Goal: Information Seeking & Learning: Find specific fact

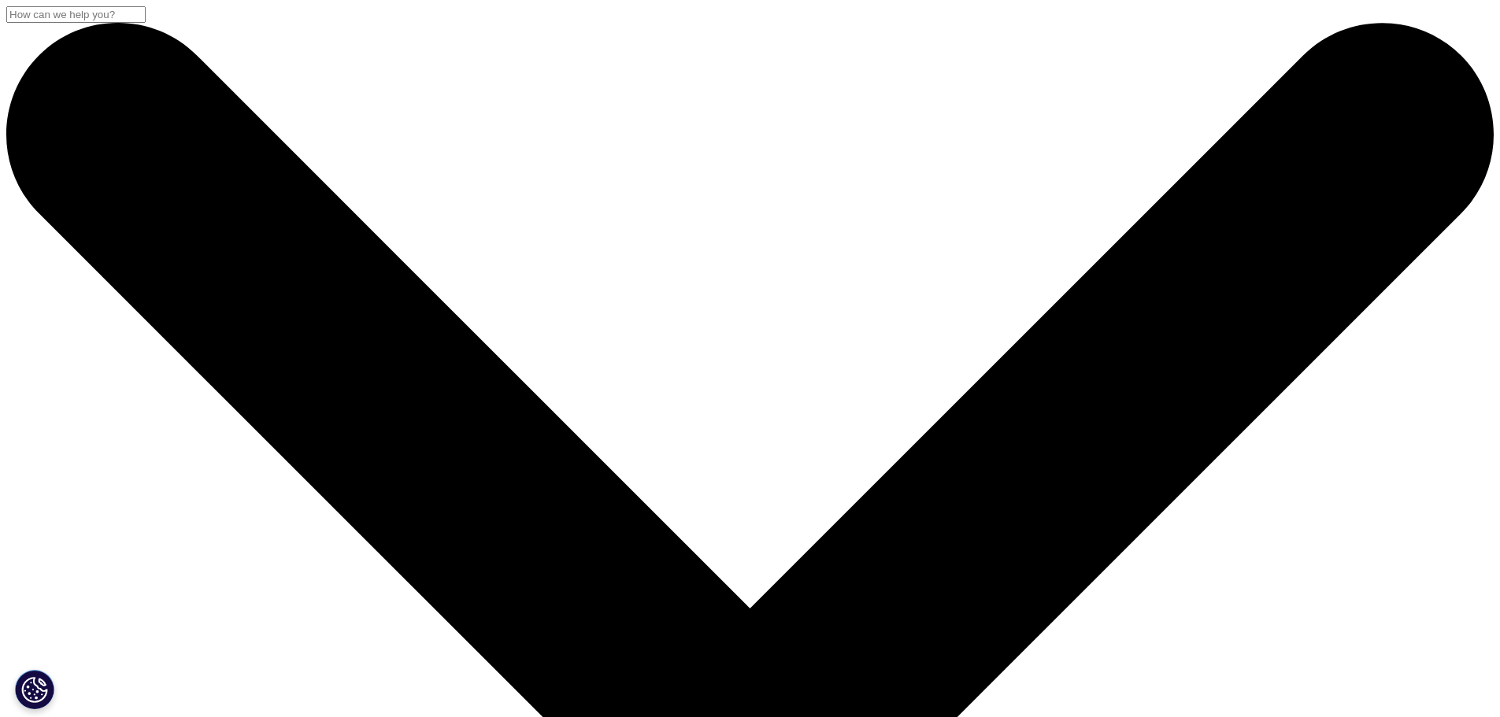
drag, startPoint x: 356, startPoint y: 242, endPoint x: 330, endPoint y: 248, distance: 26.6
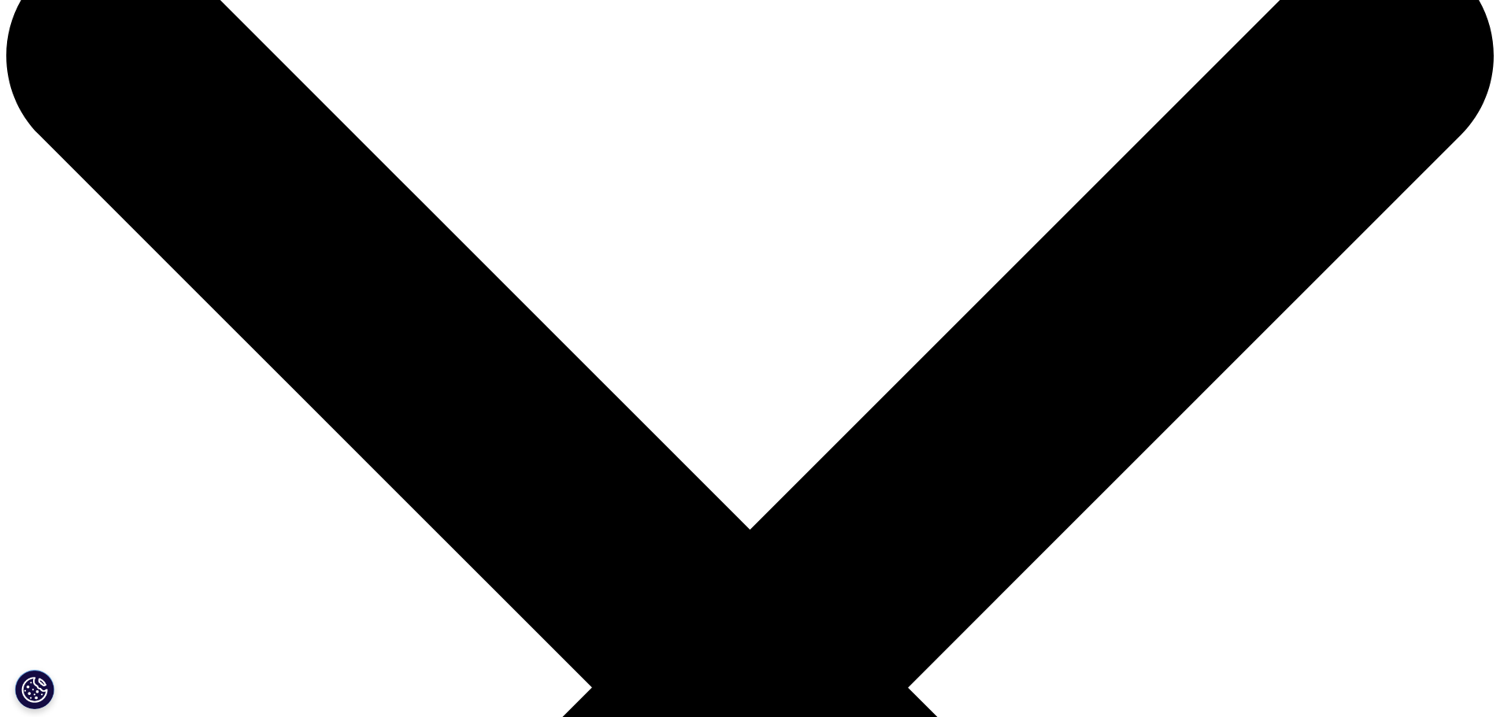
scroll to position [157, 0]
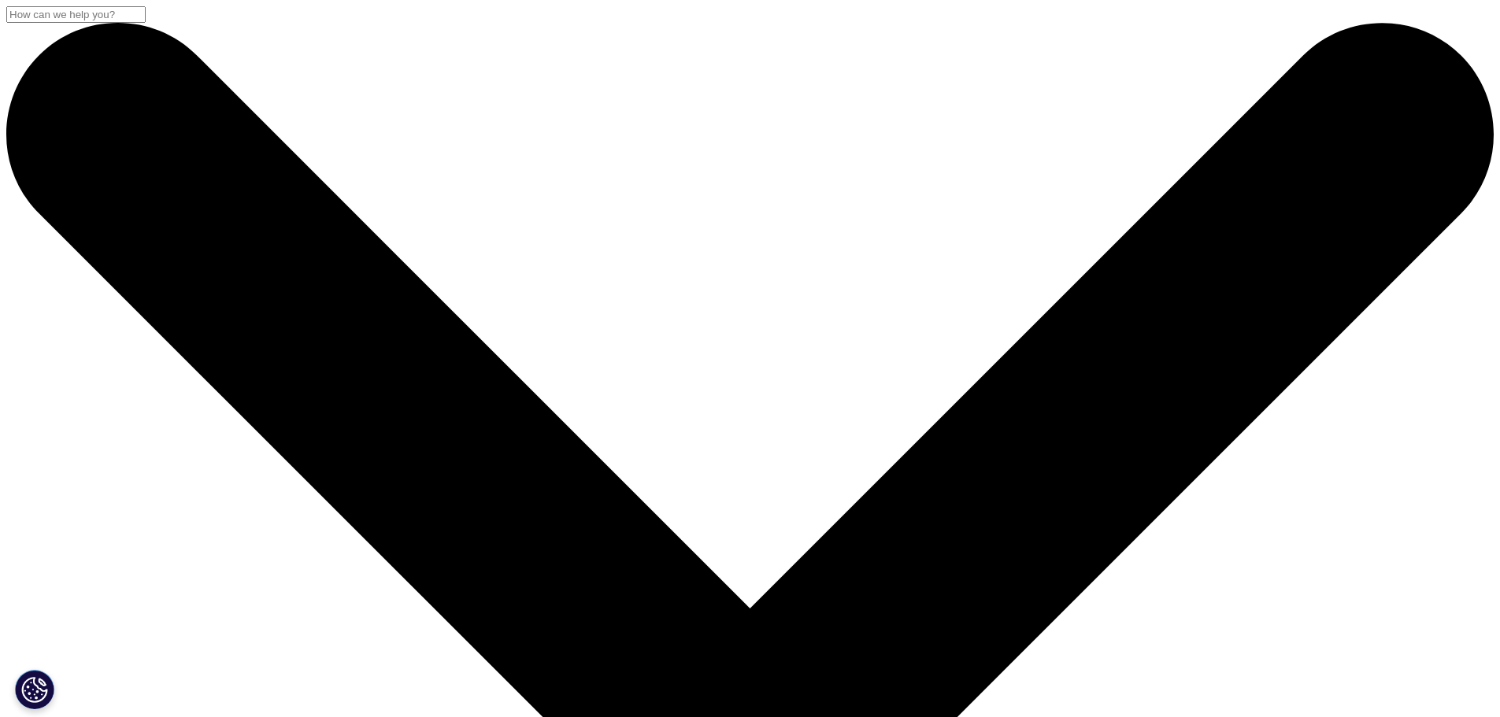
drag, startPoint x: 393, startPoint y: 253, endPoint x: 294, endPoint y: 249, distance: 98.5
type input "IQVIA Regulatory eSubmission Validator"
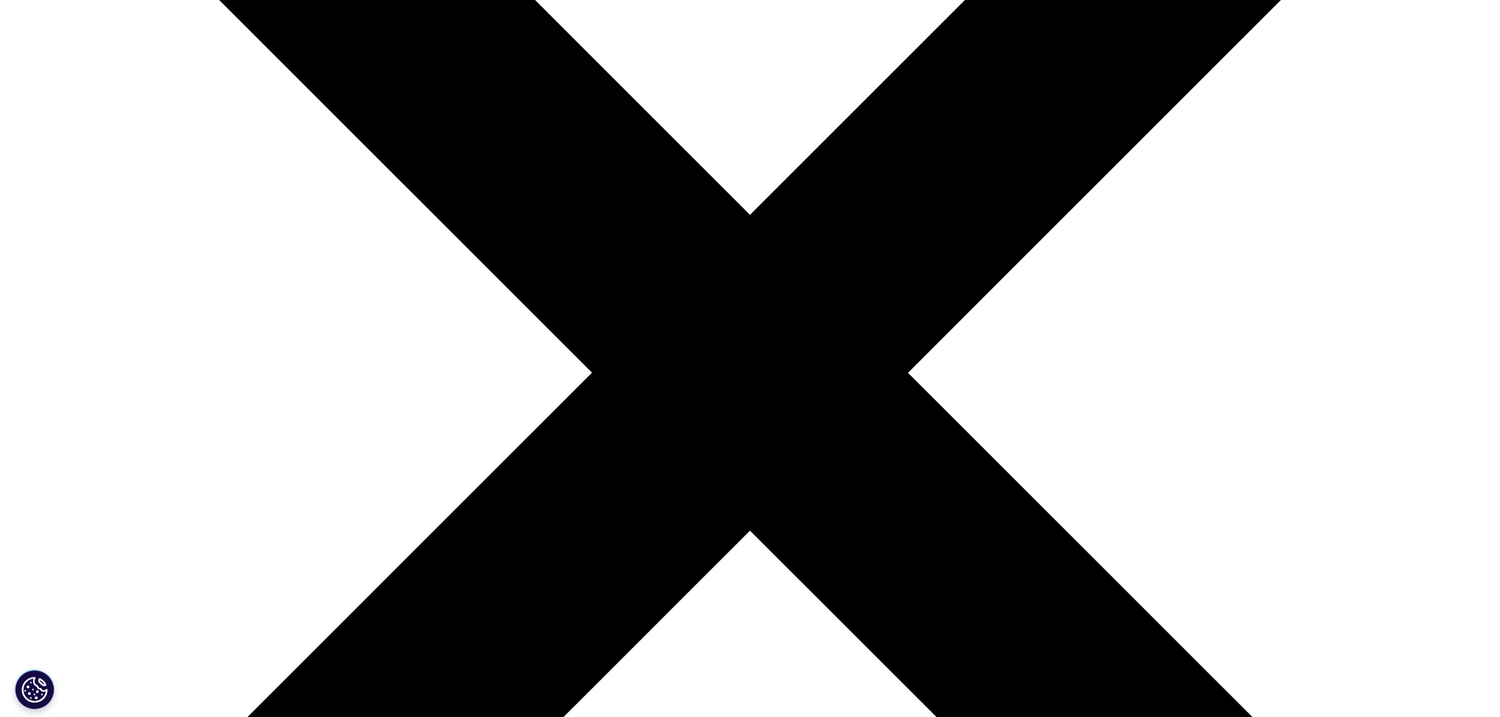
scroll to position [315, 0]
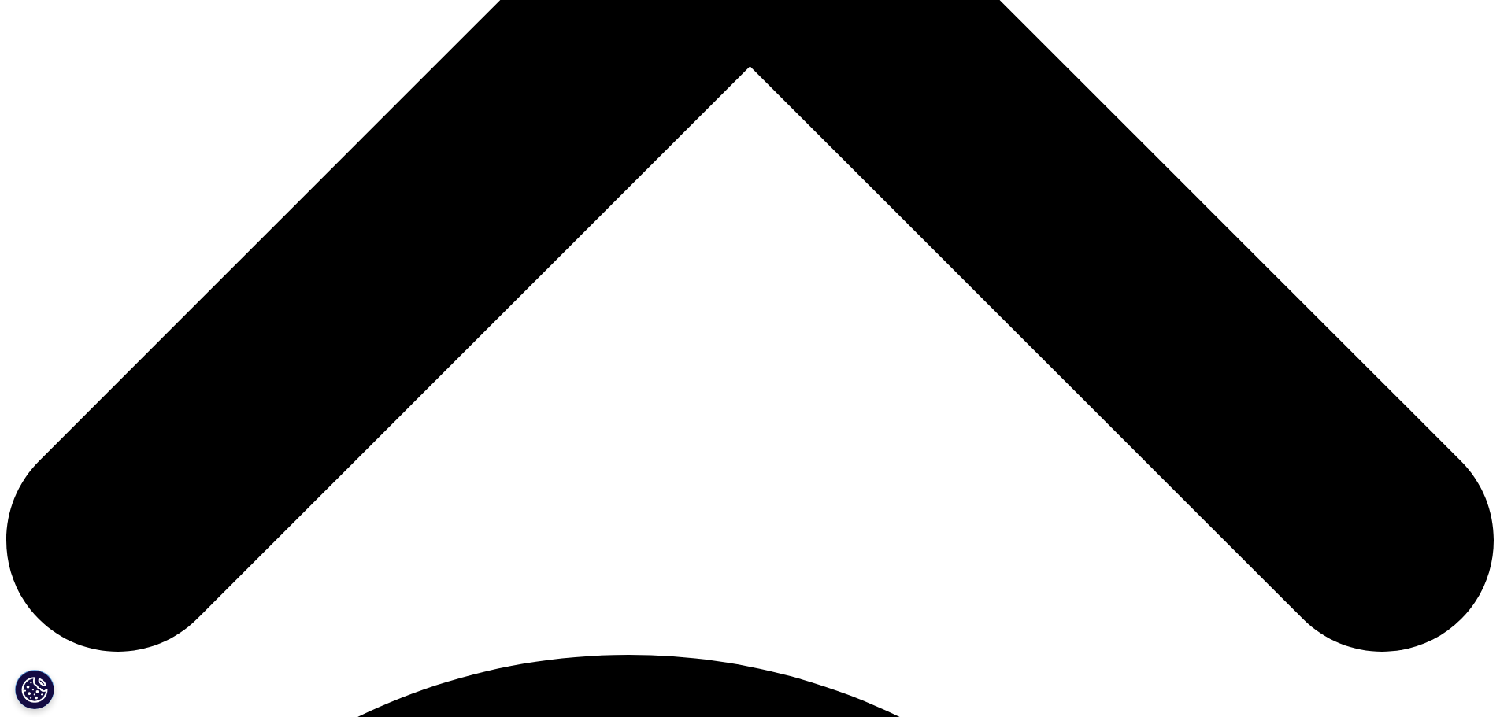
scroll to position [787, 0]
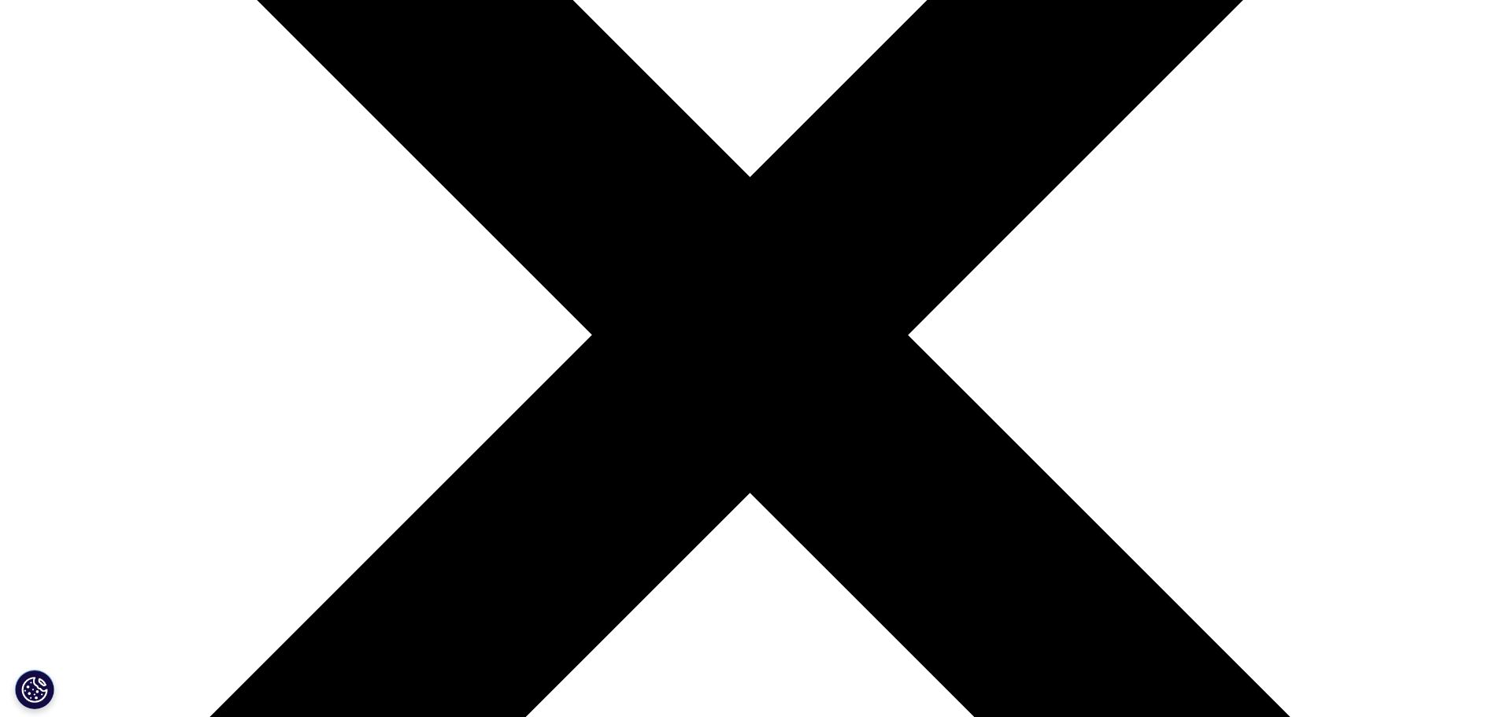
scroll to position [394, 0]
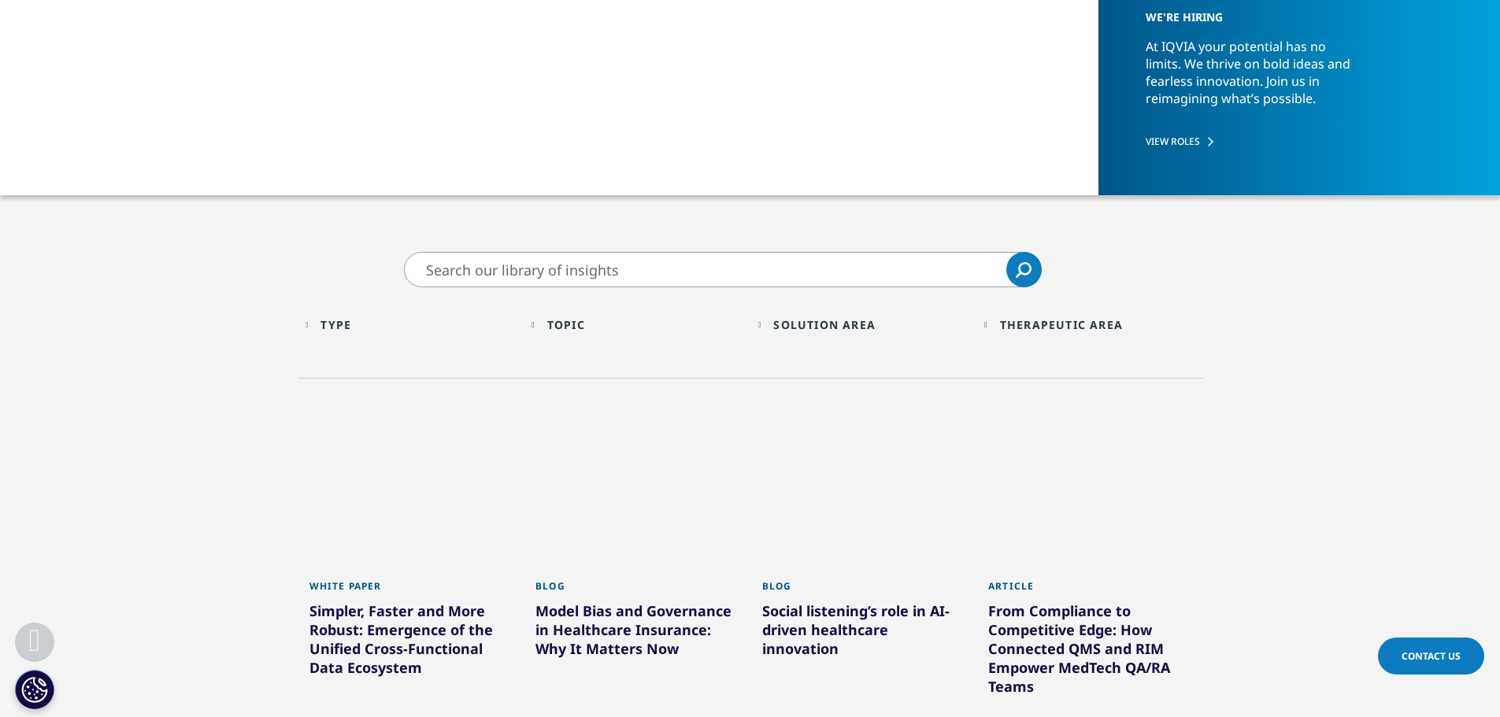
click at [536, 277] on input "Search" at bounding box center [723, 269] width 638 height 35
type input "timeline"
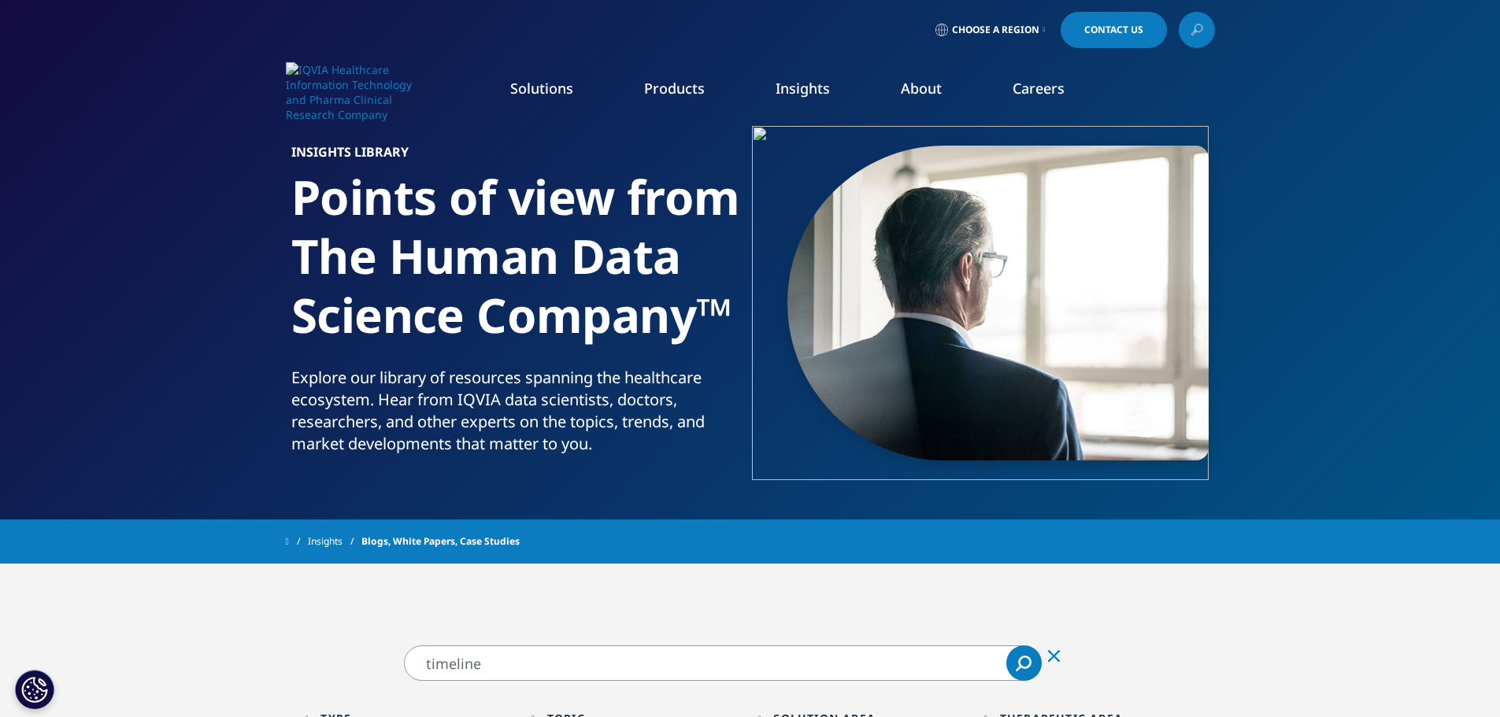
drag, startPoint x: 535, startPoint y: 660, endPoint x: 401, endPoint y: 660, distance: 133.0
click at [401, 660] on div "timeline timeline Clear Search Loading" at bounding box center [750, 663] width 709 height 35
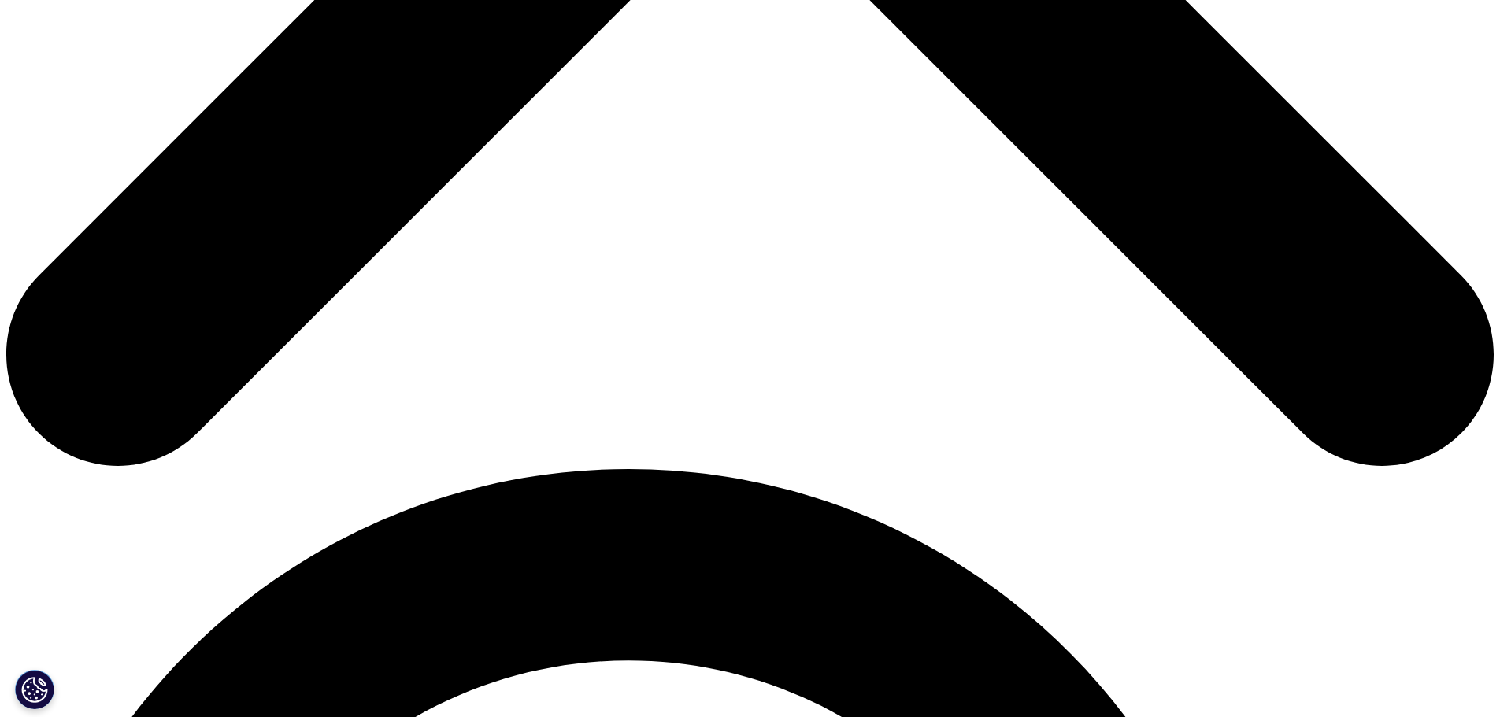
scroll to position [1068, 0]
